Goal: Task Accomplishment & Management: Manage account settings

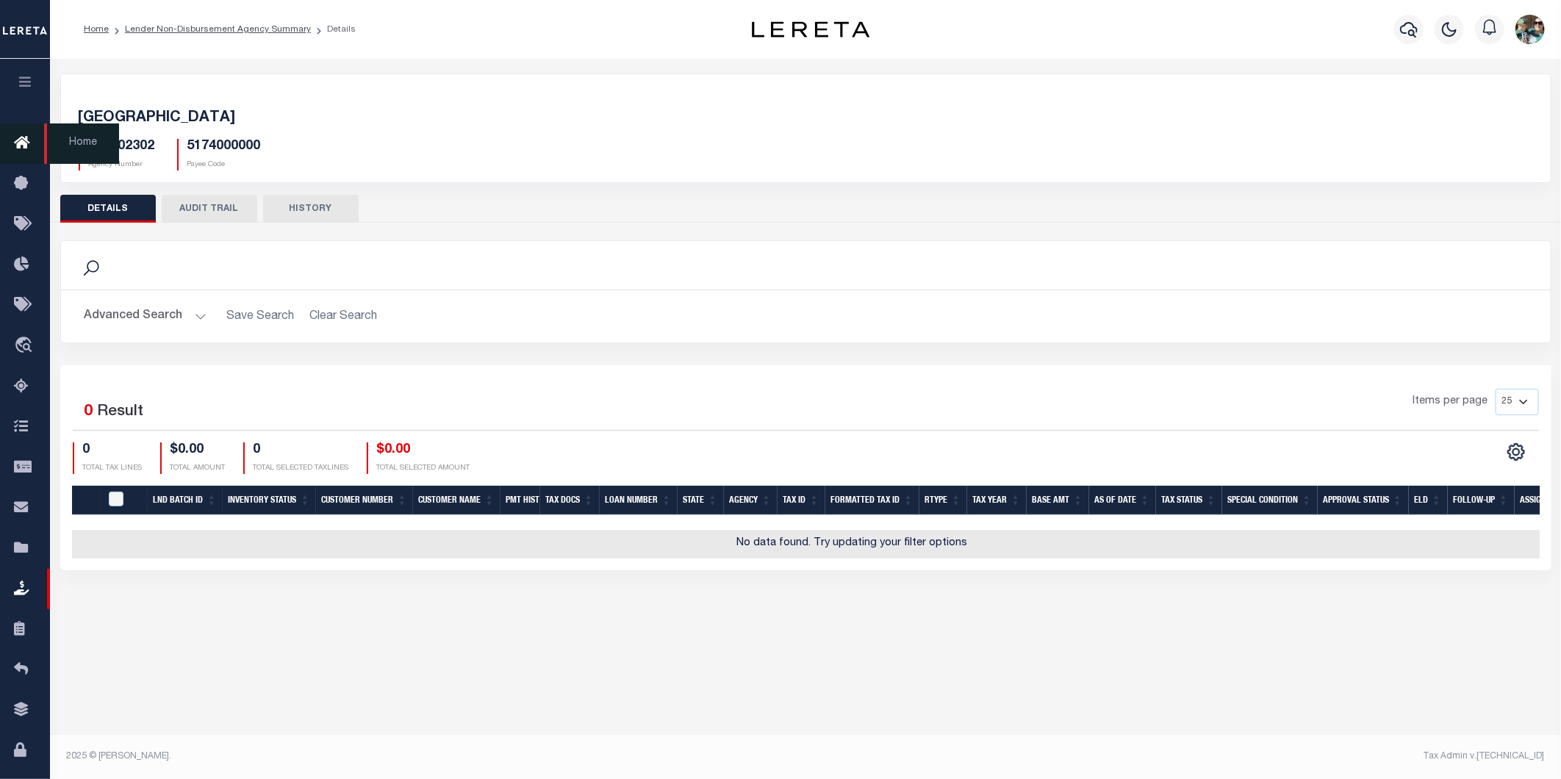
click at [15, 144] on icon at bounding box center [26, 143] width 24 height 18
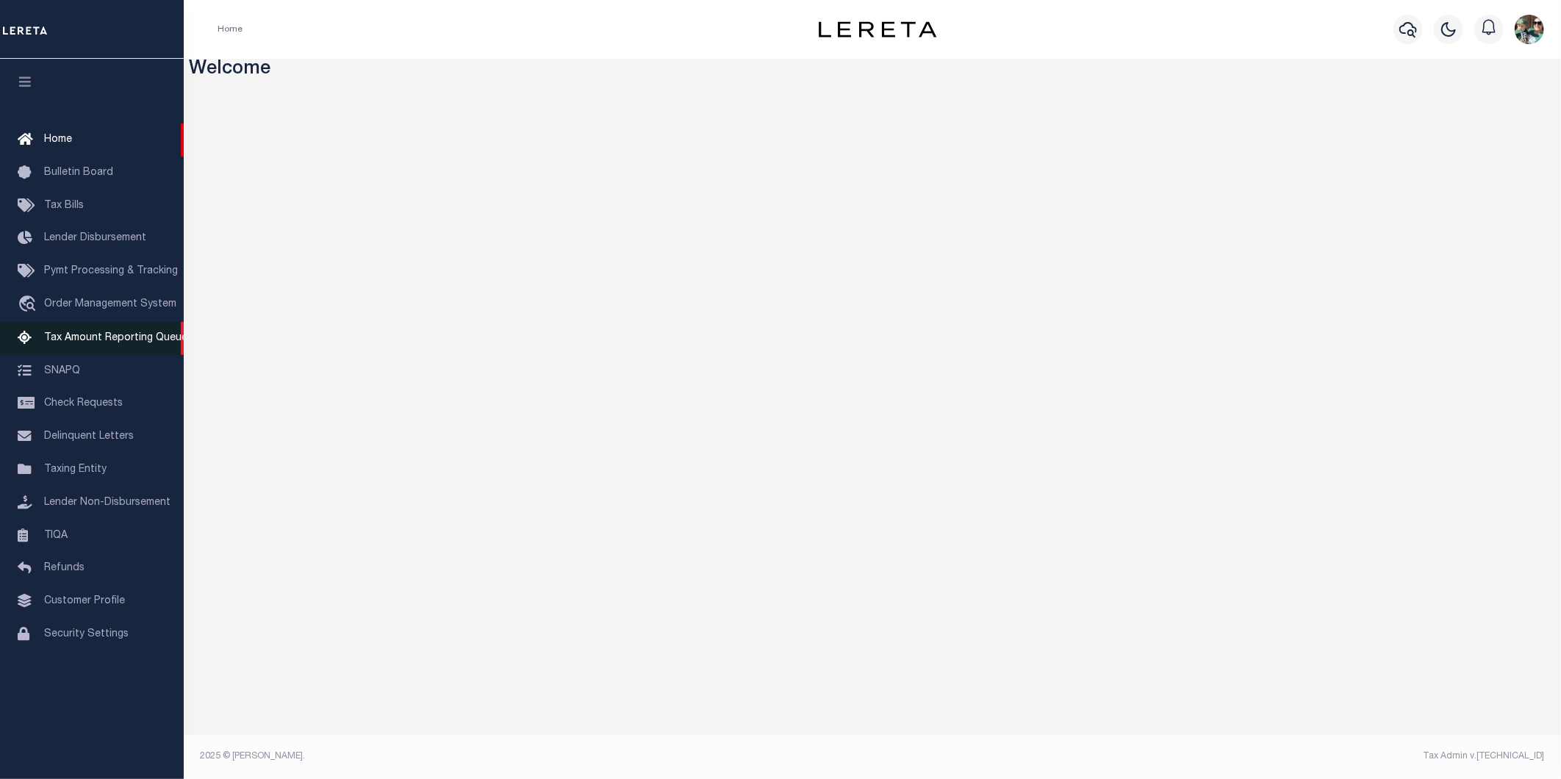
click at [69, 340] on span "Tax Amount Reporting Queue" at bounding box center [115, 338] width 143 height 10
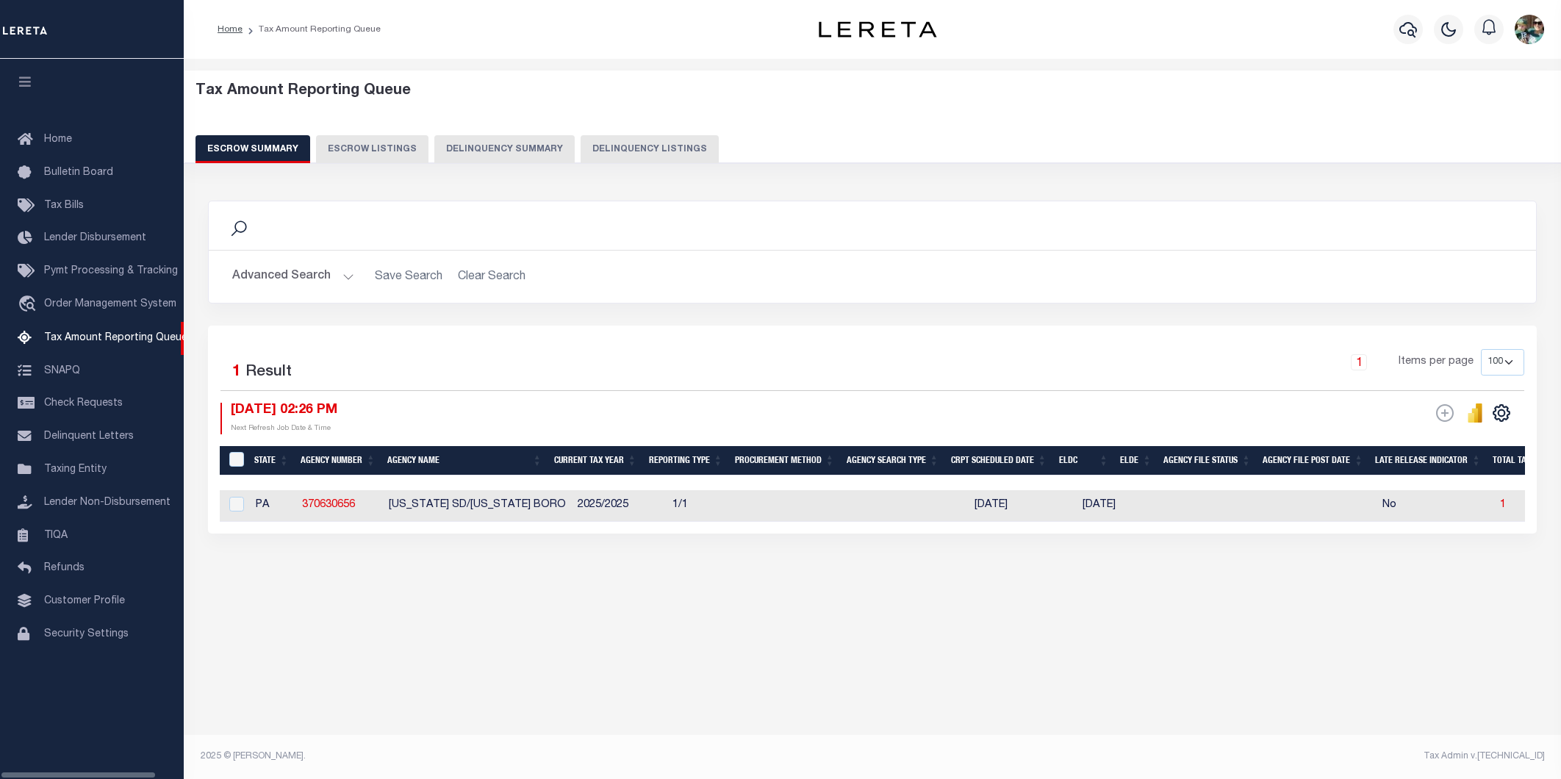
select select "PA"
select select "100"
click at [279, 282] on button "Advanced Search" at bounding box center [293, 276] width 122 height 29
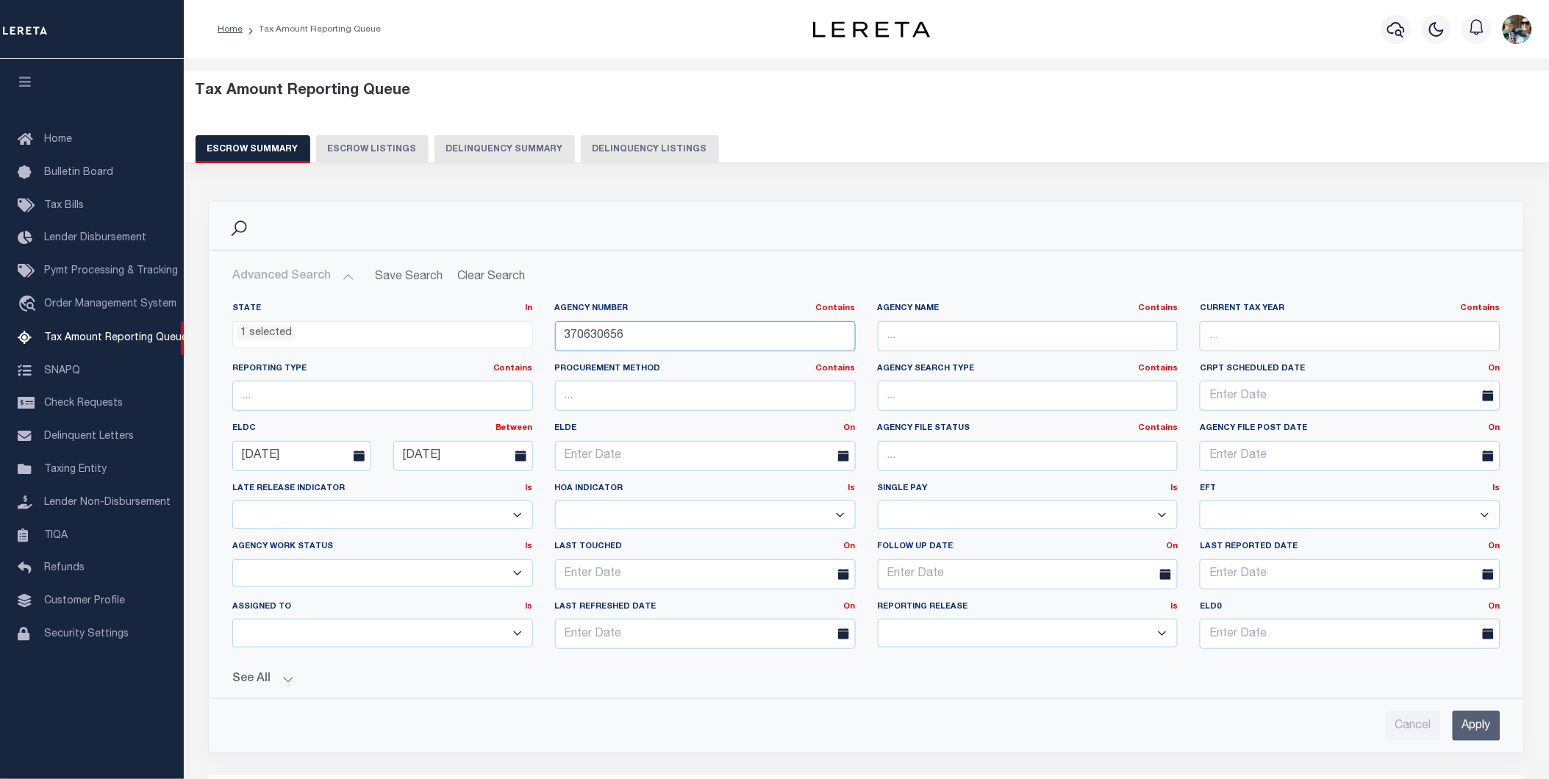
drag, startPoint x: 687, startPoint y: 340, endPoint x: 554, endPoint y: 342, distance: 133.0
click at [555, 342] on input "370630656" at bounding box center [705, 336] width 301 height 30
type input "370550612"
click at [1467, 722] on input "Apply" at bounding box center [1476, 726] width 48 height 30
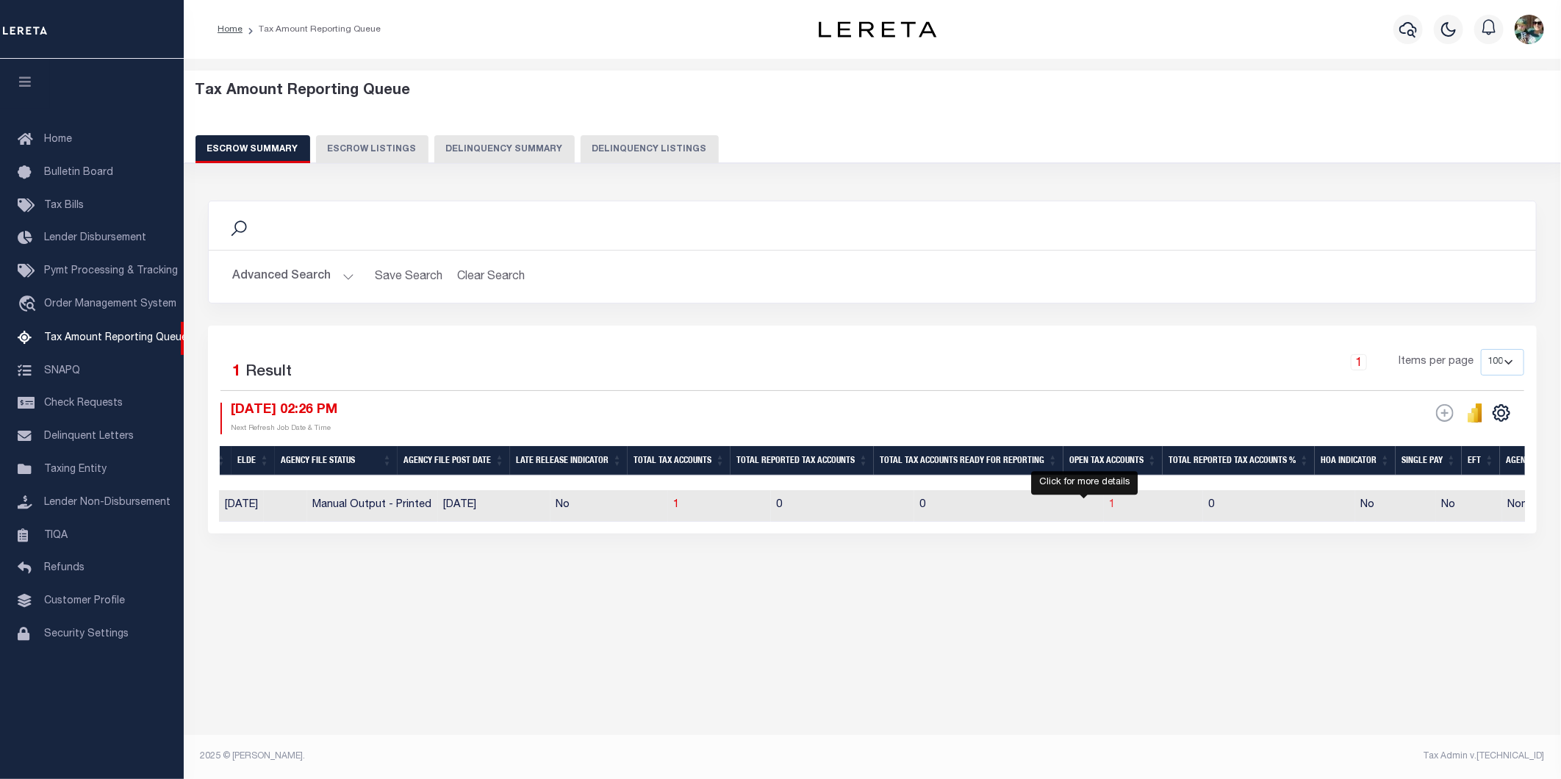
click at [1110, 502] on span "1" at bounding box center [1113, 505] width 6 height 10
select select "100"
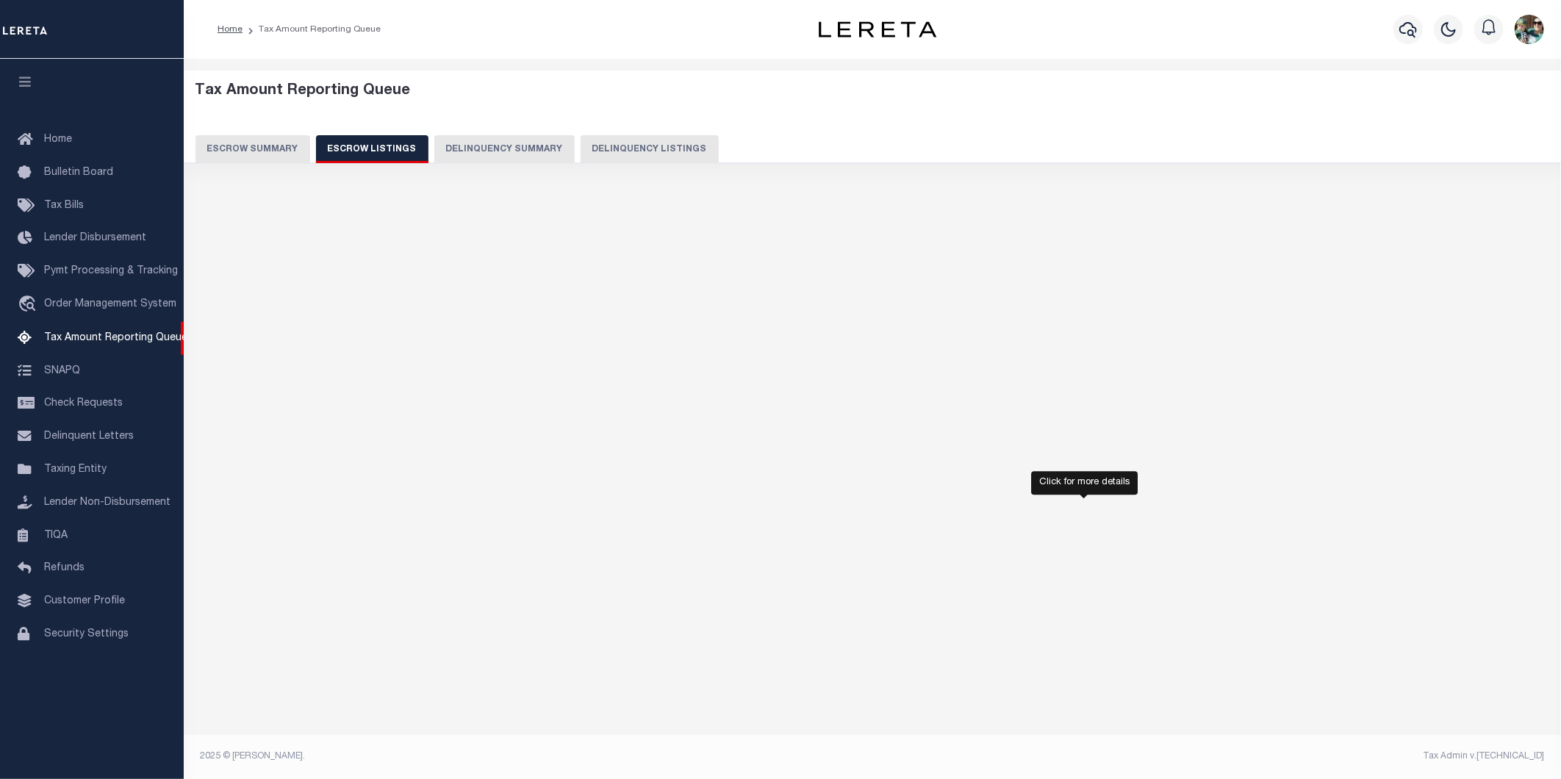
select select "100"
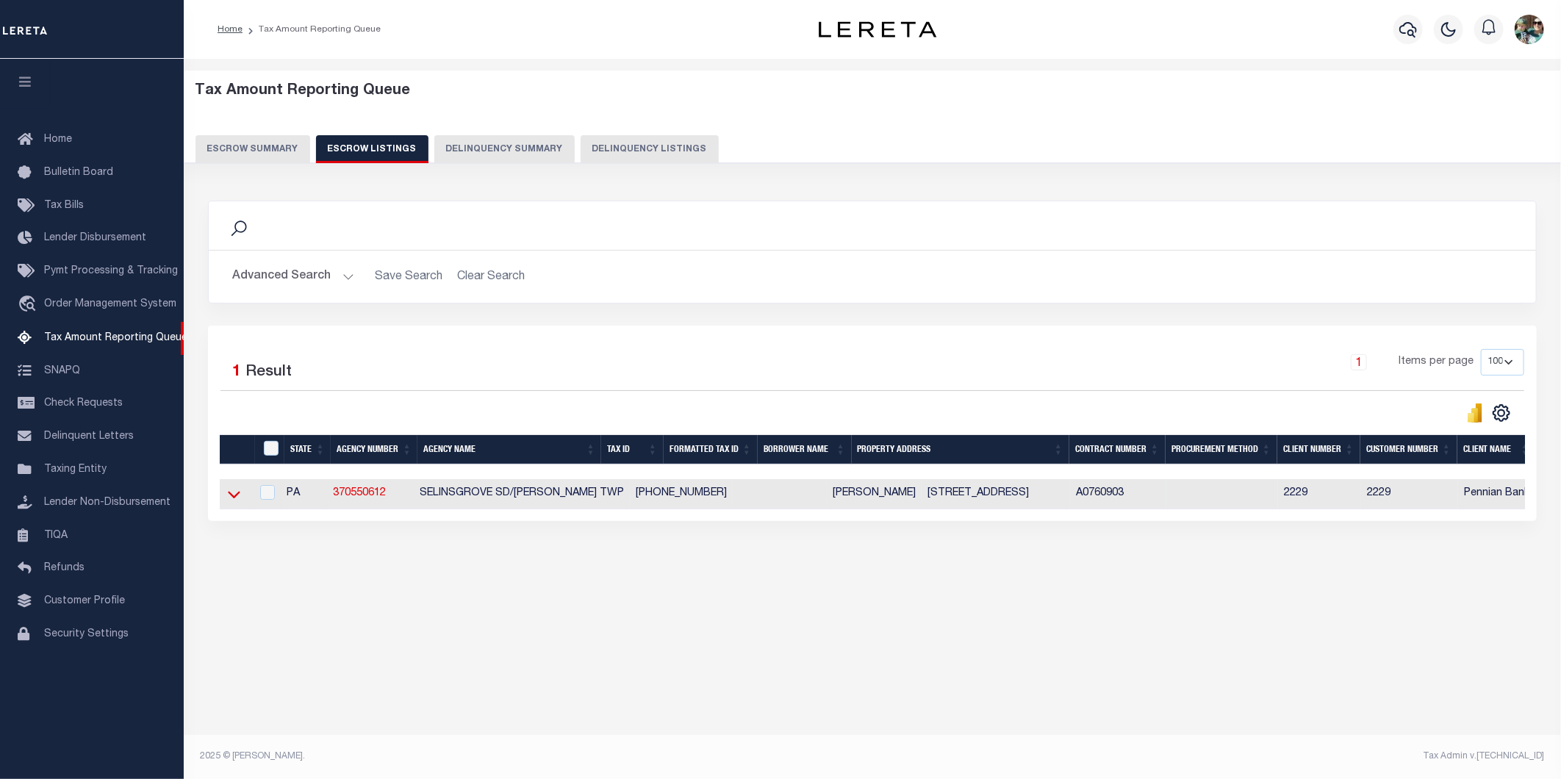
click at [239, 498] on icon at bounding box center [234, 494] width 12 height 15
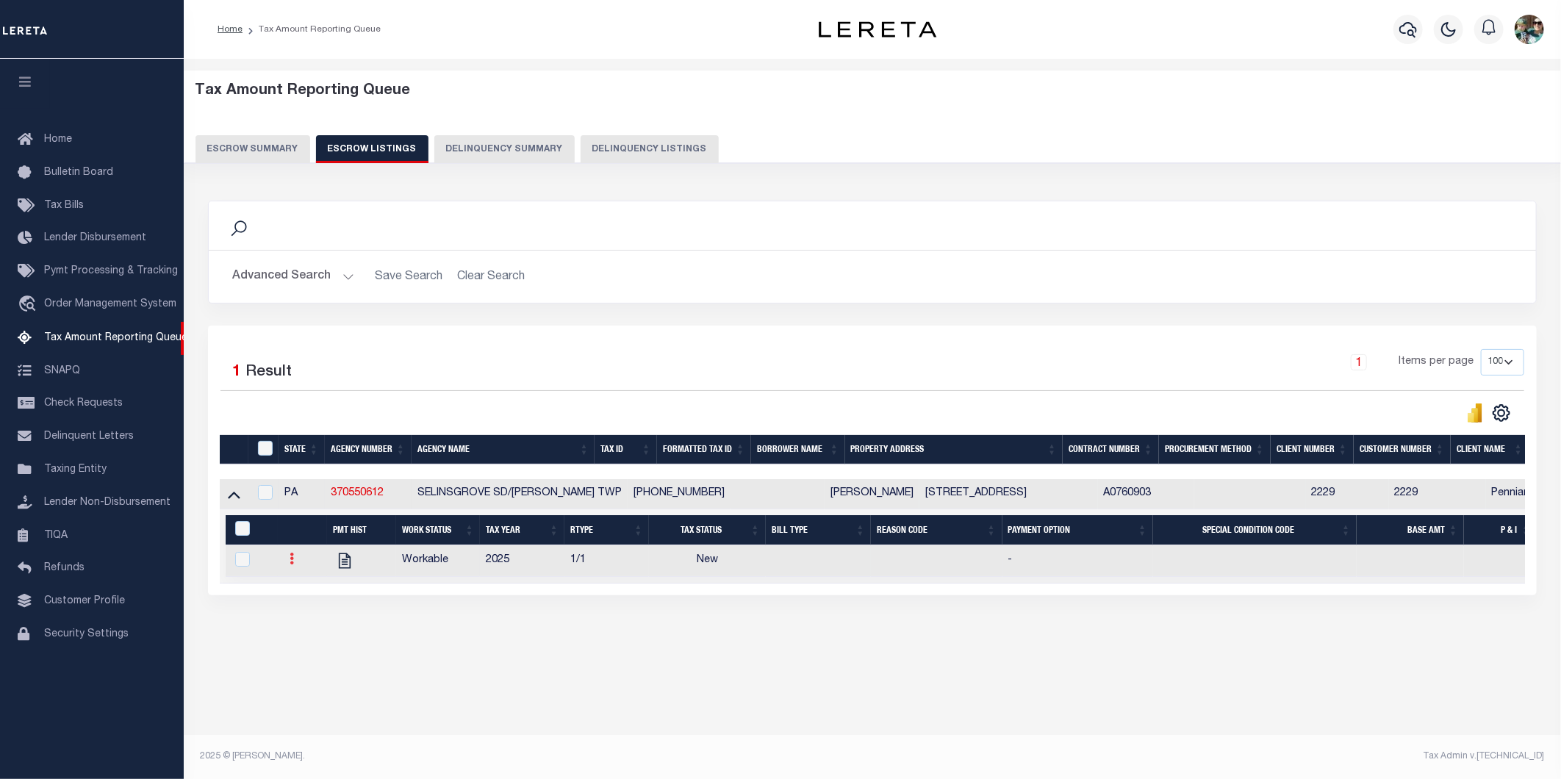
click at [290, 564] on icon at bounding box center [292, 559] width 4 height 12
click at [313, 614] on img "" at bounding box center [309, 607] width 15 height 15
checkbox input "true"
select select "NW2"
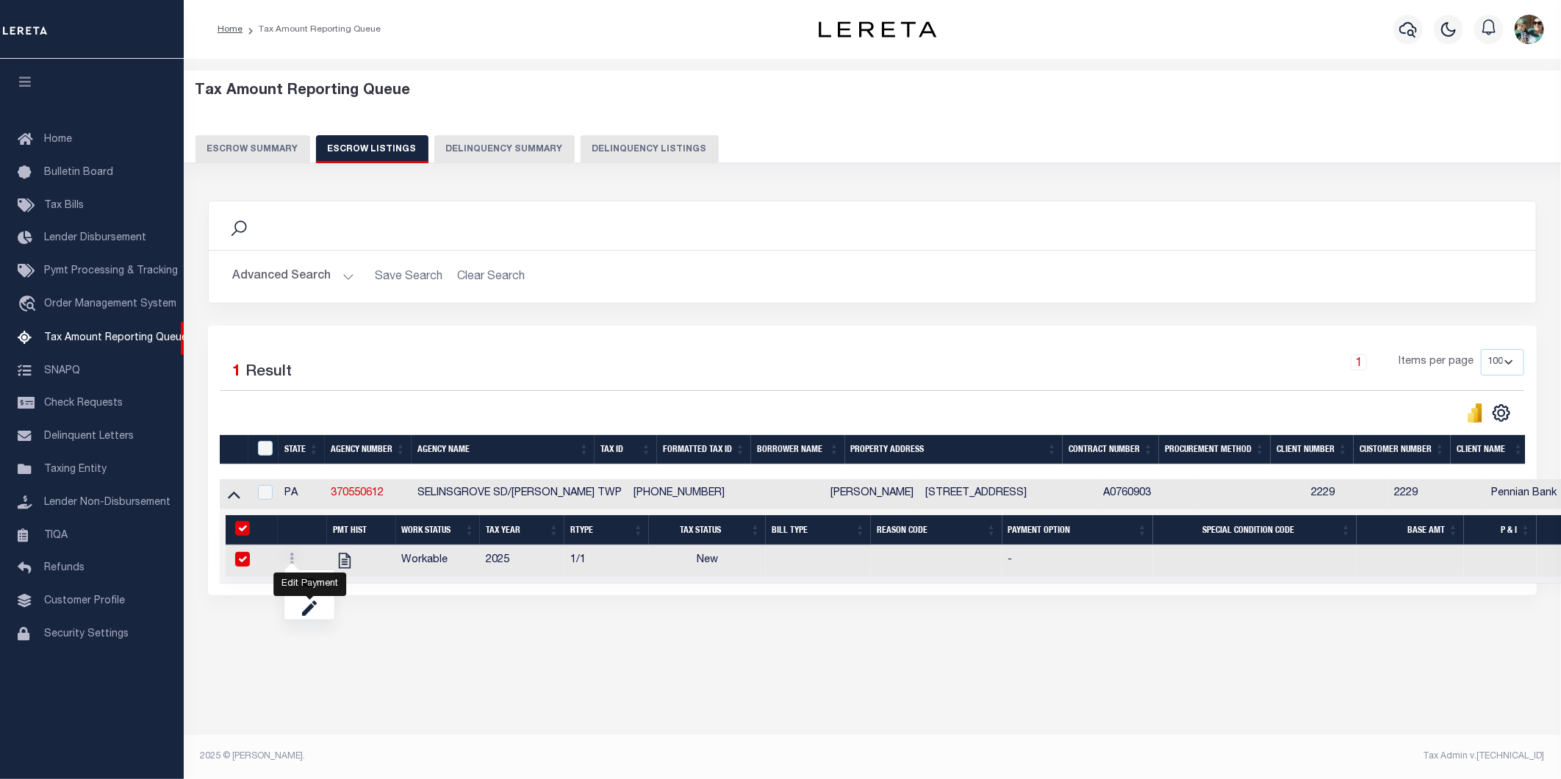
select select
type input "[DATE]"
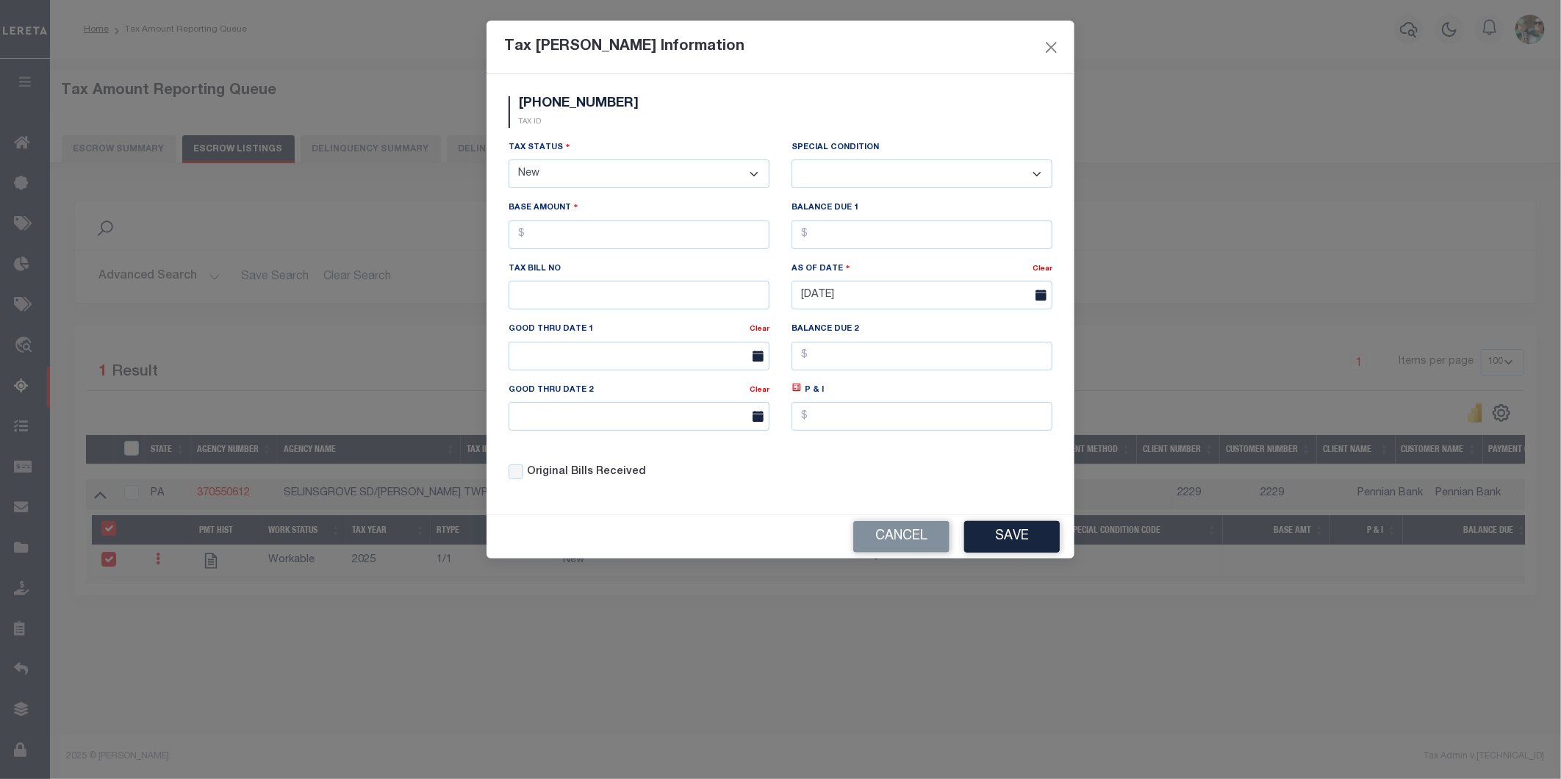
click at [609, 165] on select "- Select Status - Open Due/Unpaid Paid Incomplete No Tax Due Internal Refund Pr…" at bounding box center [639, 173] width 261 height 29
select select "DUE"
click at [509, 160] on select "- Select Status - Open Due/Unpaid Paid Incomplete No Tax Due Internal Refund Pr…" at bounding box center [639, 173] width 261 height 29
select select "0"
click at [658, 245] on input "text" at bounding box center [639, 234] width 261 height 29
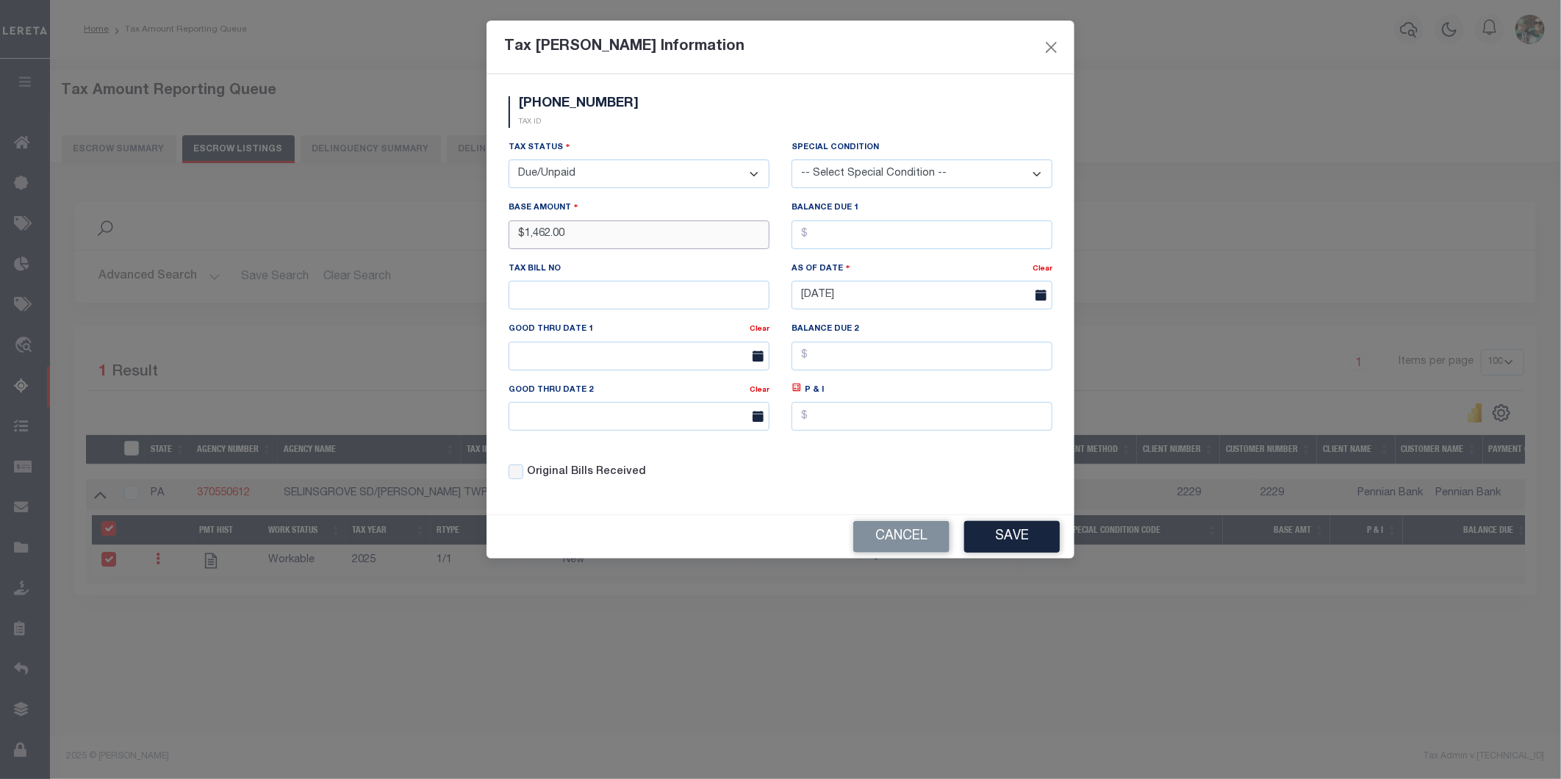
type input "$1,462.00"
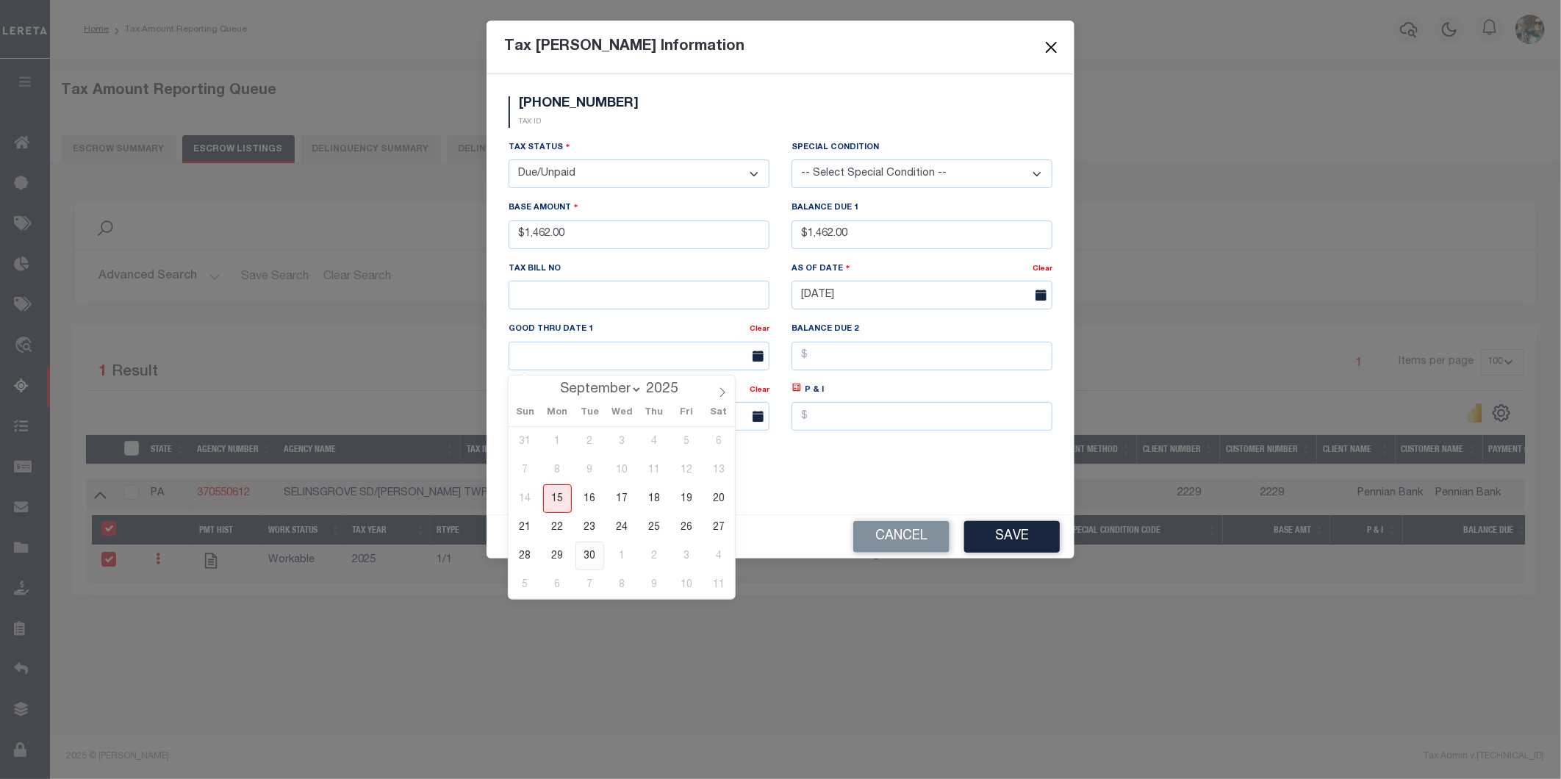
click at [592, 549] on span "30" at bounding box center [589, 556] width 29 height 29
type input "[DATE]"
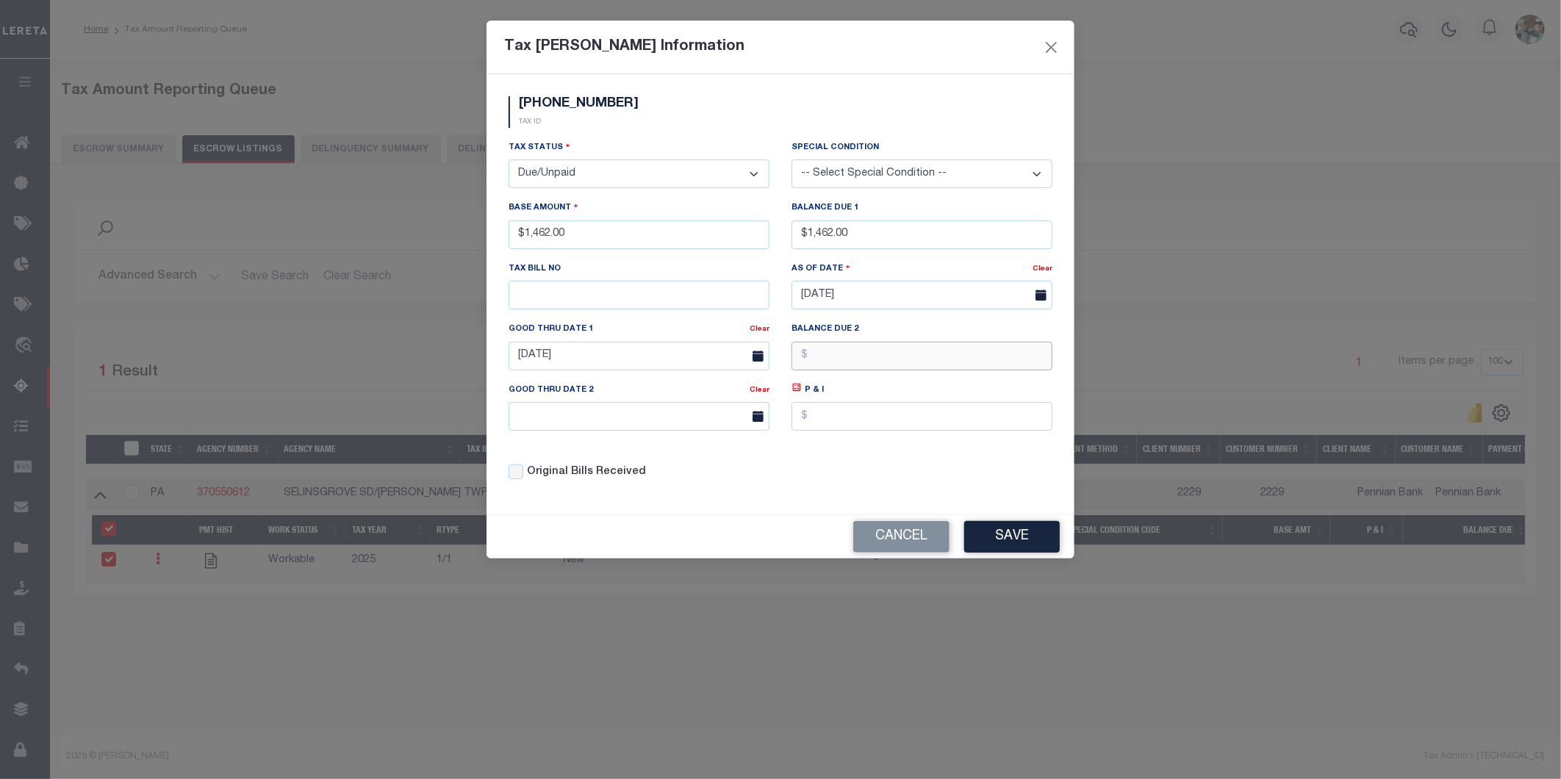
click at [827, 369] on input "text" at bounding box center [922, 356] width 261 height 29
type input "$1,491.84"
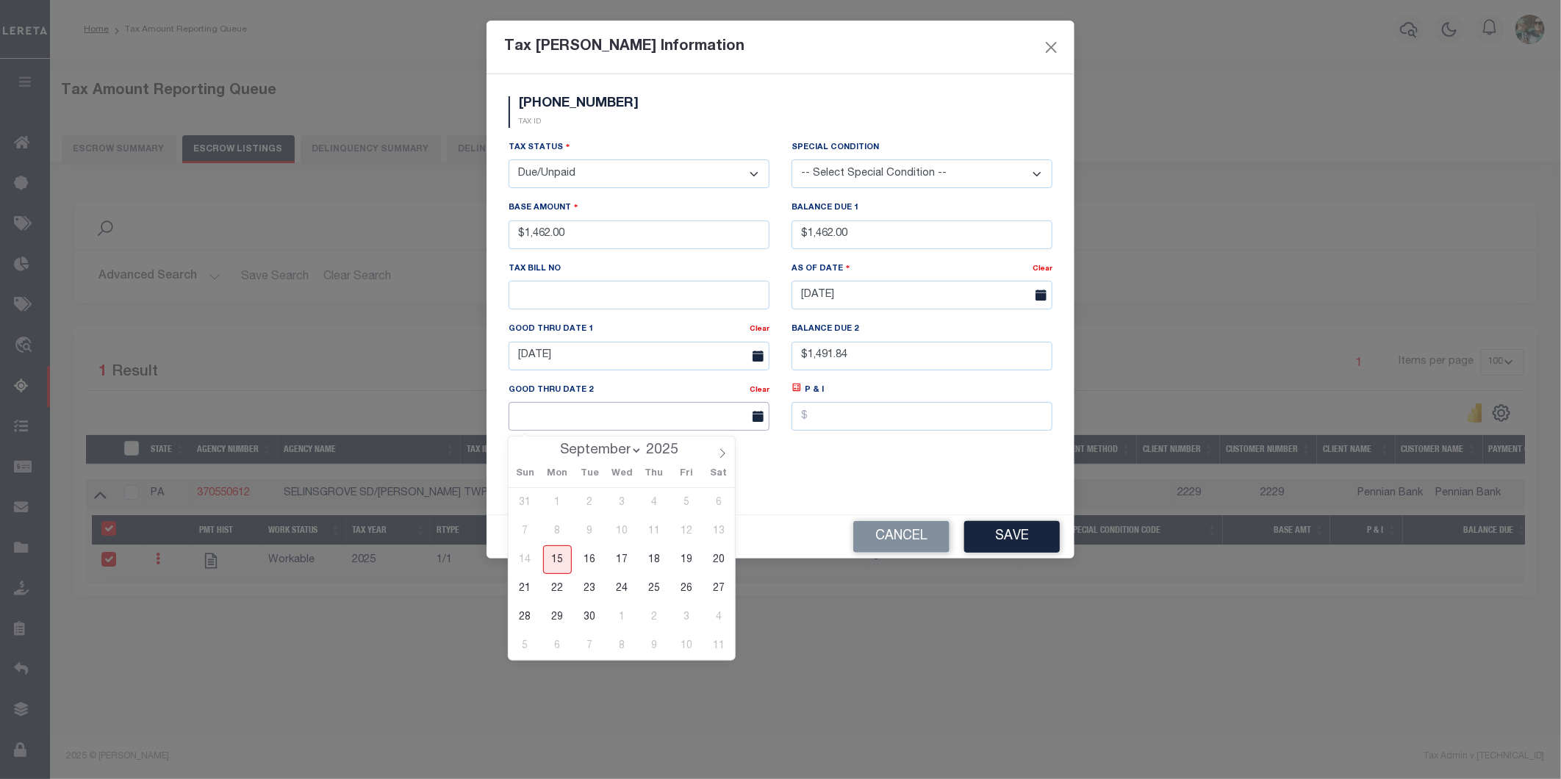
click at [670, 424] on input "text" at bounding box center [639, 416] width 261 height 29
click at [722, 452] on icon at bounding box center [722, 453] width 10 height 10
select select "10"
click at [691, 617] on span "28" at bounding box center [686, 617] width 29 height 29
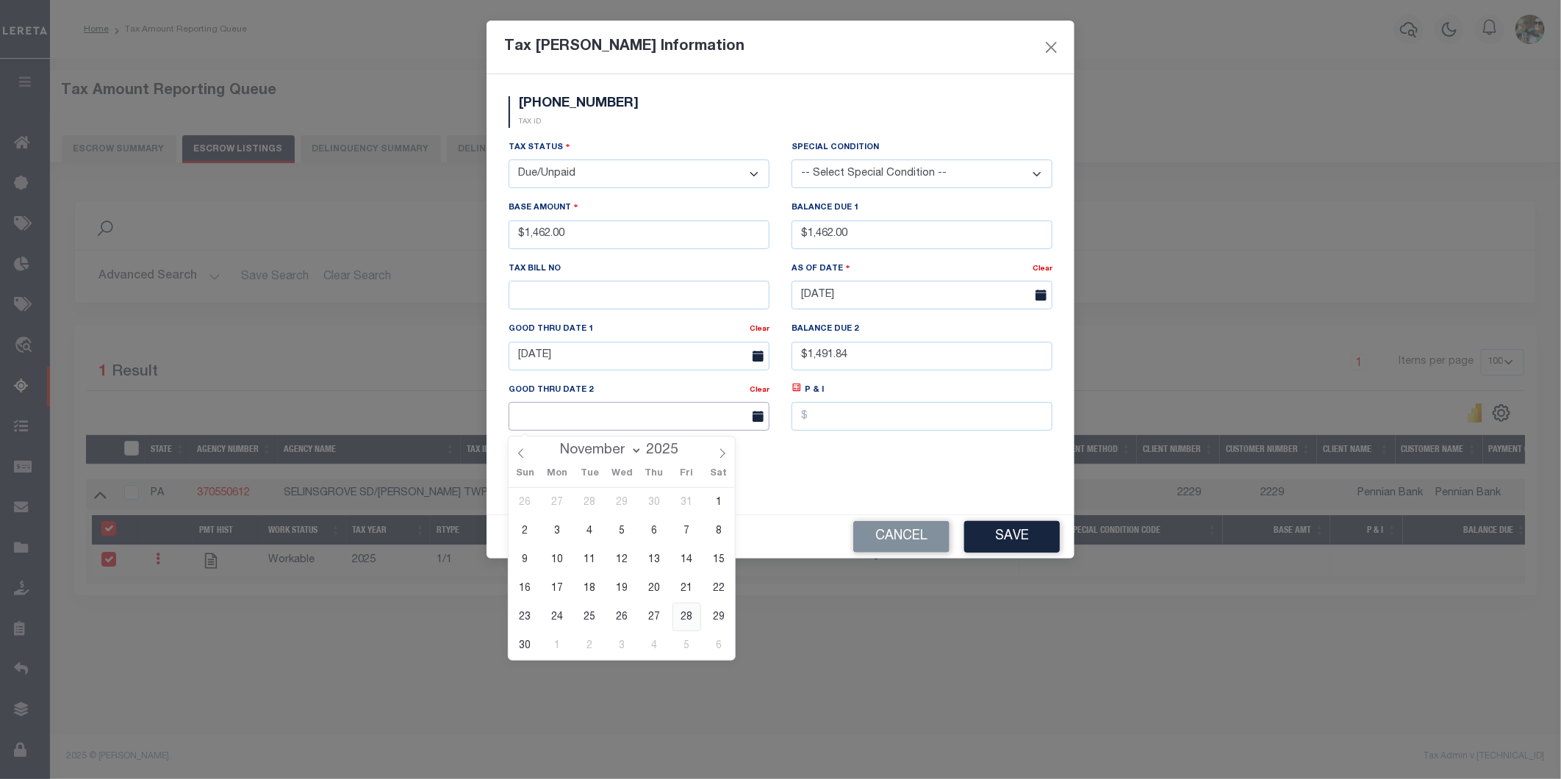
type input "[DATE]"
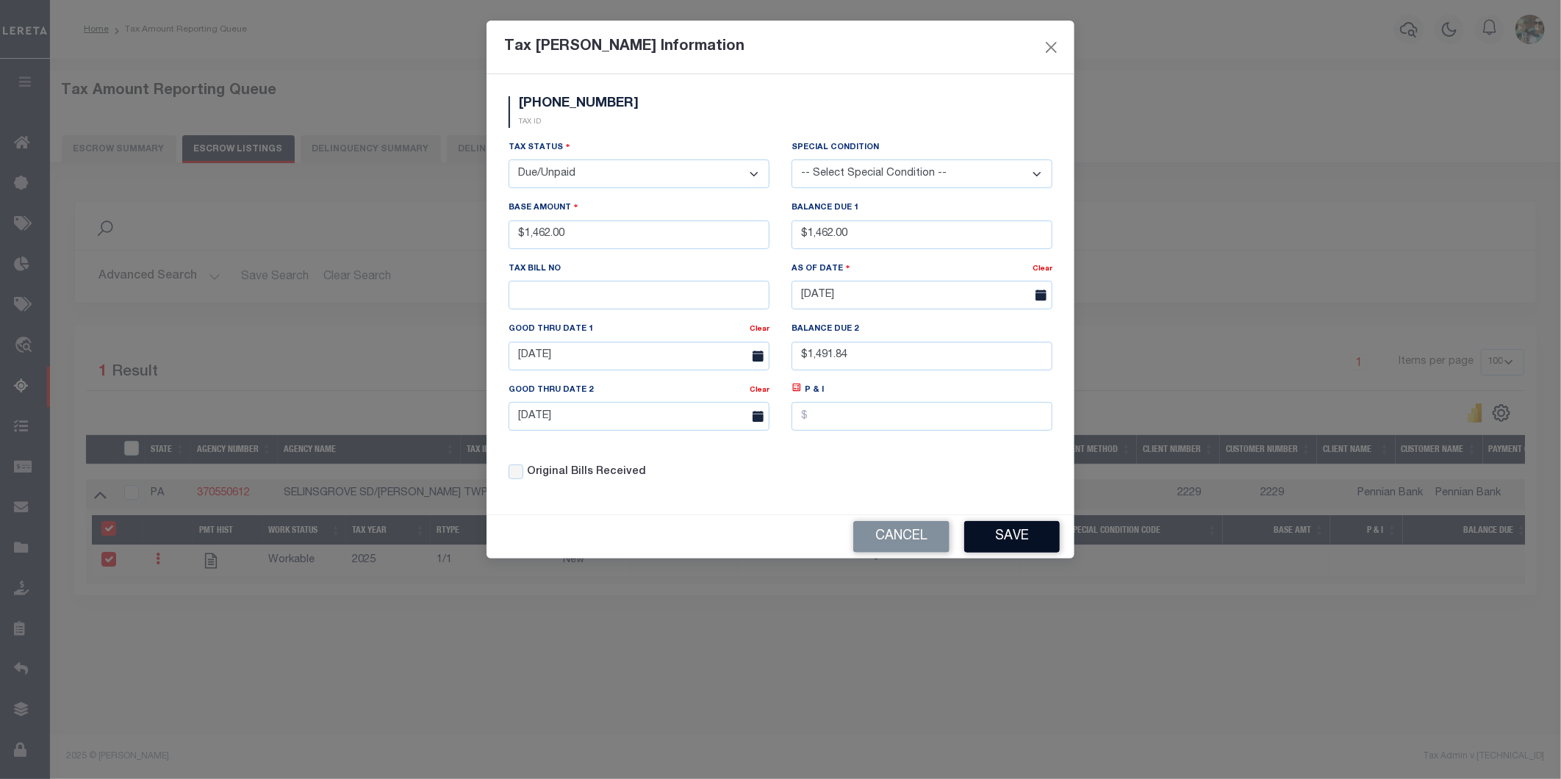
click at [1027, 542] on button "Save" at bounding box center [1012, 537] width 96 height 32
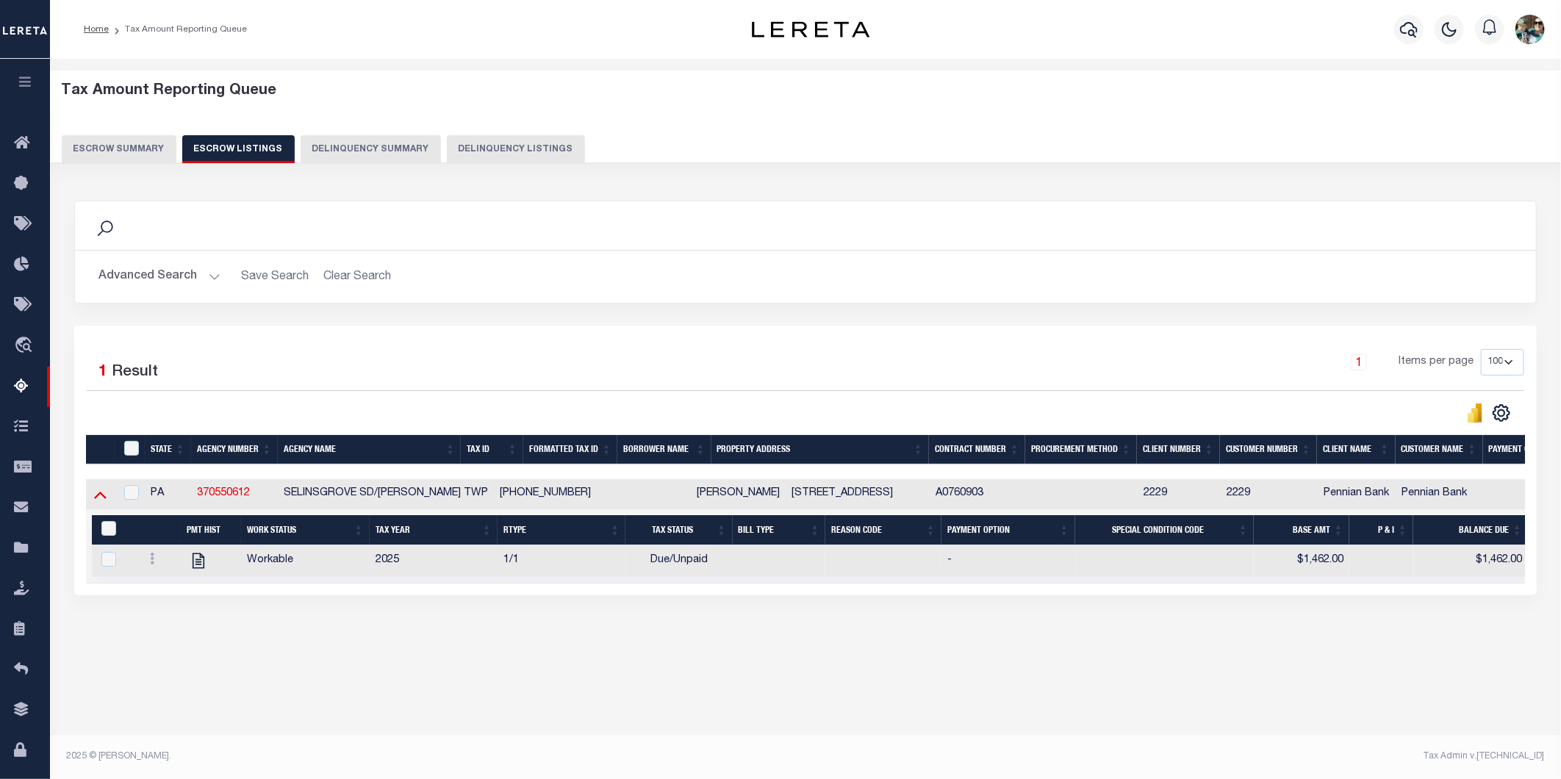
click at [94, 502] on icon at bounding box center [100, 494] width 12 height 15
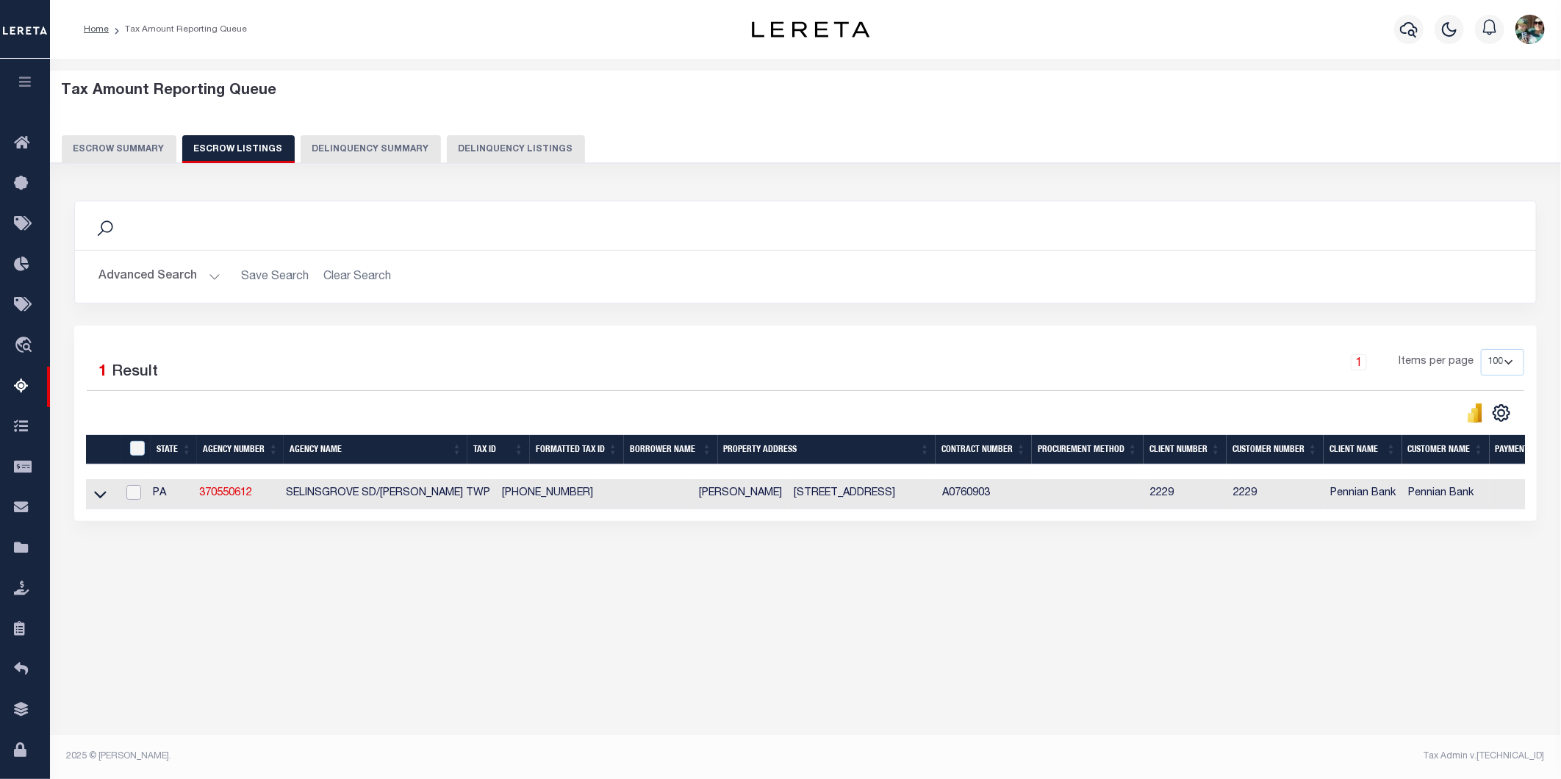
click at [140, 500] on input "checkbox" at bounding box center [133, 492] width 15 height 15
checkbox input "true"
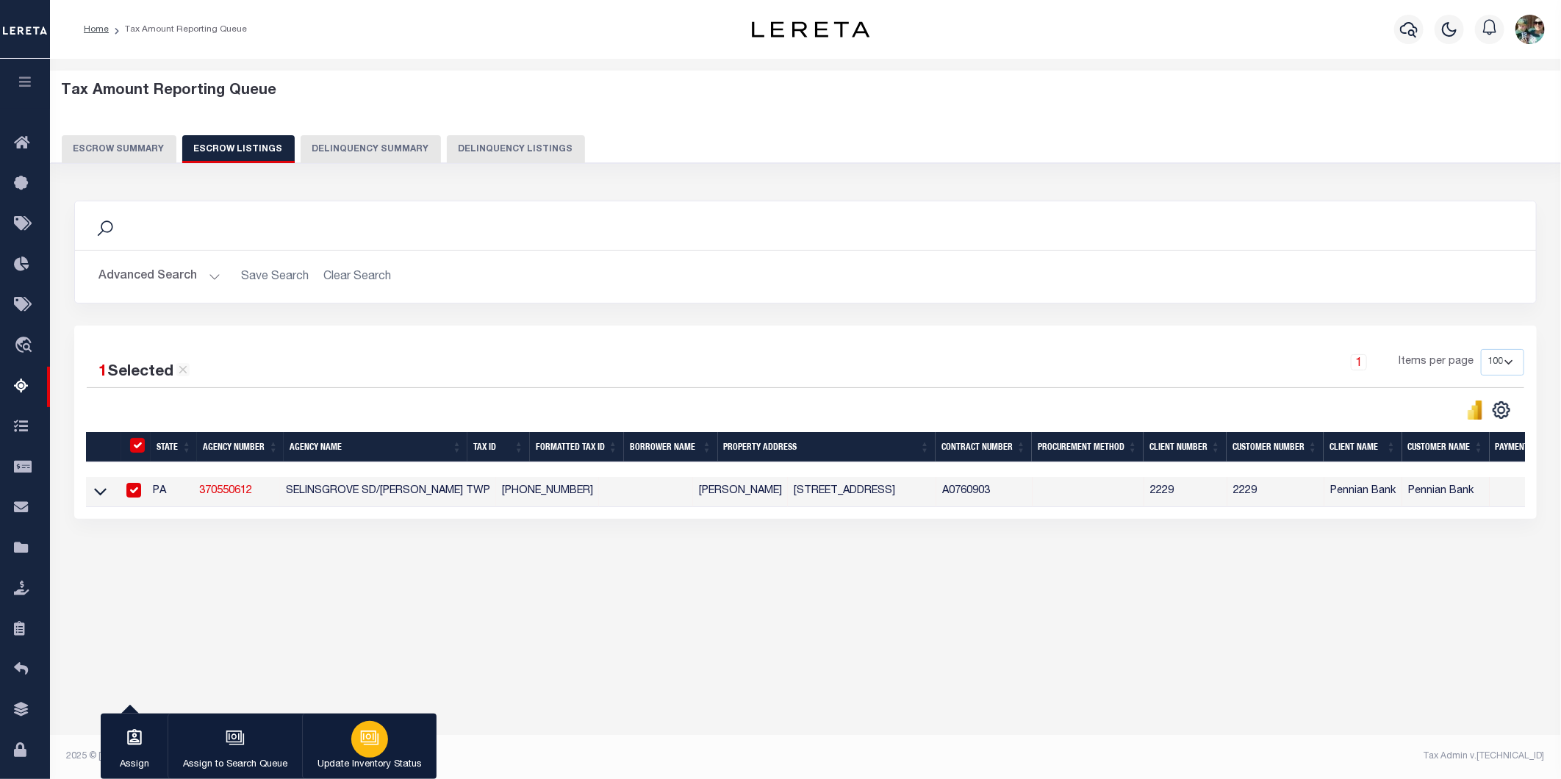
click at [356, 728] on div "button" at bounding box center [369, 739] width 37 height 37
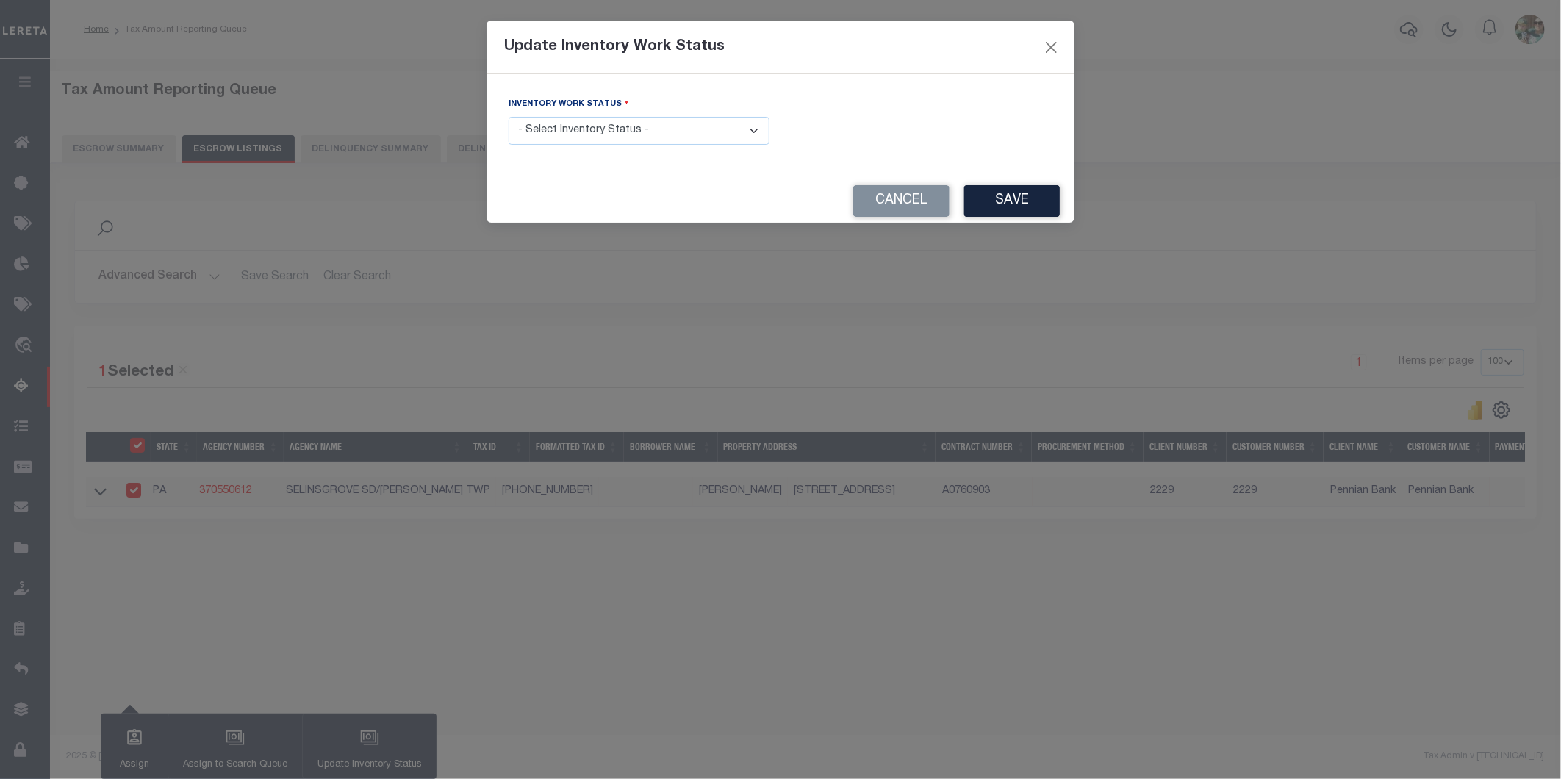
click at [592, 130] on select "- Select Inventory Status - Manual - Exception Pended - Awaiting Search Late Ad…" at bounding box center [639, 131] width 261 height 29
select select "4"
click at [509, 118] on select "- Select Inventory Status - Manual - Exception Pended - Awaiting Search Late Ad…" at bounding box center [639, 131] width 261 height 29
click at [1034, 203] on button "Save" at bounding box center [1012, 201] width 96 height 32
